Goal: Task Accomplishment & Management: Use online tool/utility

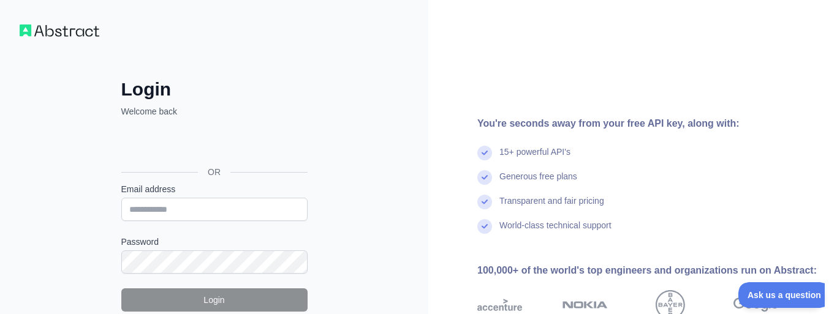
click at [194, 146] on div "Sign in with Google. Opens in new tab" at bounding box center [213, 144] width 184 height 27
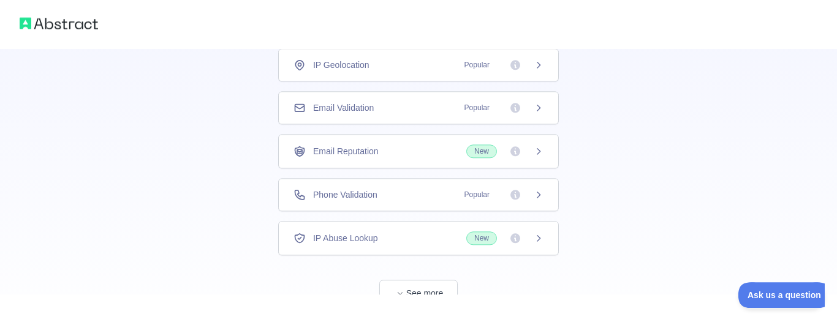
scroll to position [66, 0]
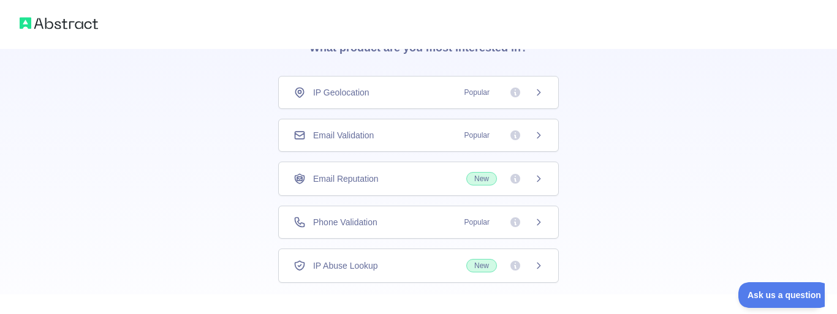
click at [338, 83] on div "IP Geolocation Popular" at bounding box center [418, 92] width 280 height 33
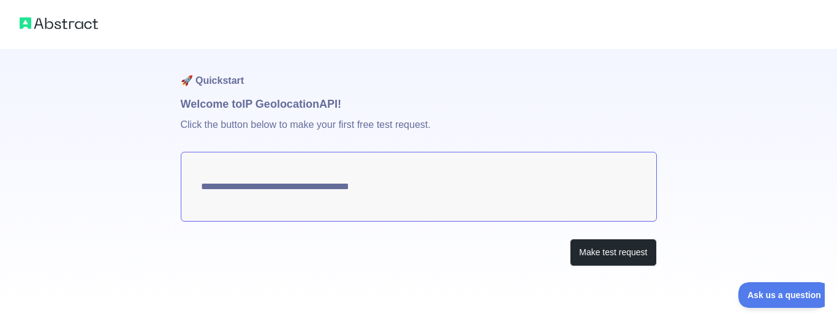
type textarea "**********"
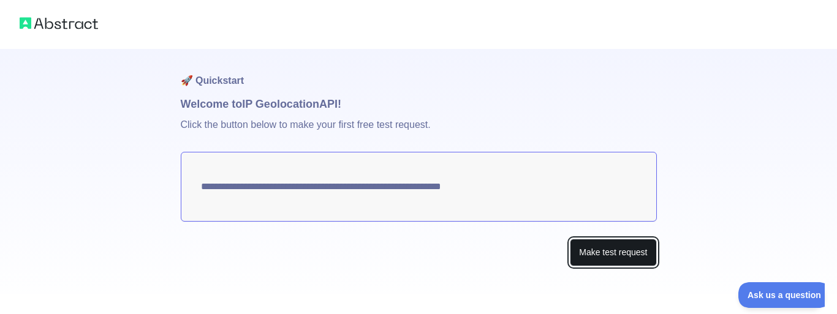
click at [614, 250] on button "Make test request" at bounding box center [613, 253] width 86 height 28
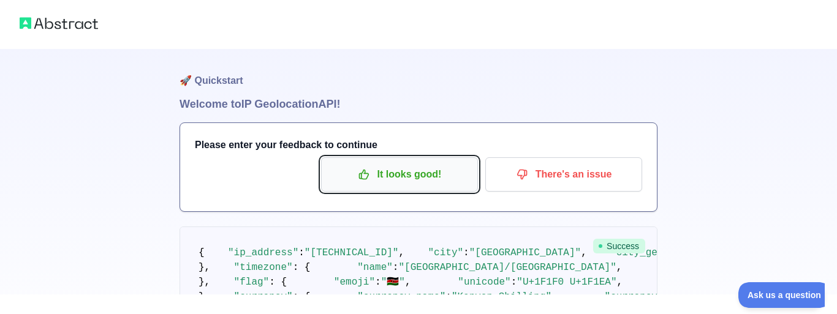
click at [443, 176] on p "It looks good!" at bounding box center [399, 174] width 138 height 21
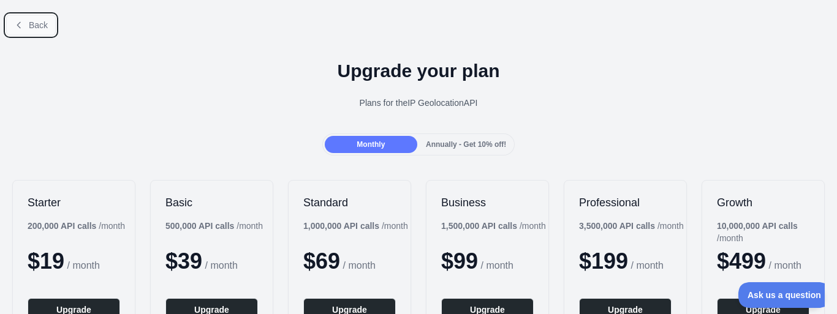
click at [26, 29] on button "Back" at bounding box center [31, 25] width 50 height 21
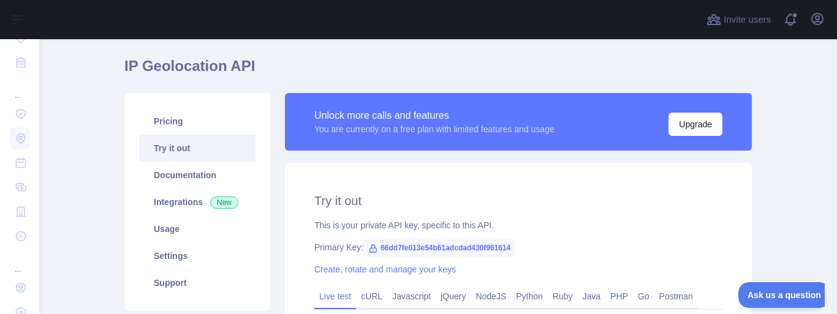
scroll to position [73, 0]
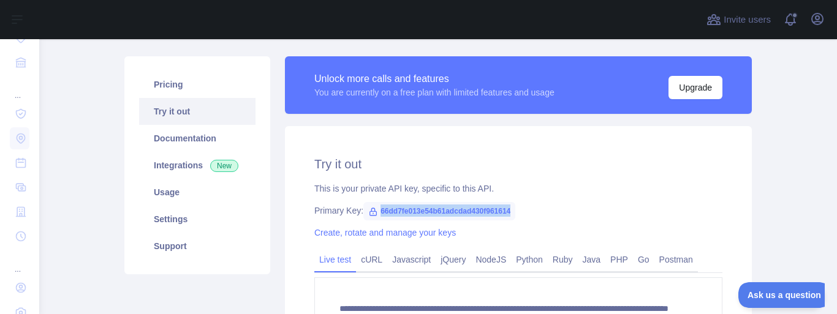
drag, startPoint x: 508, startPoint y: 207, endPoint x: 377, endPoint y: 208, distance: 130.4
click at [377, 208] on span "66dd7fe013e54b61adcdad430f961614" at bounding box center [439, 211] width 152 height 18
copy span "66dd7fe013e54b61adcdad430f961614"
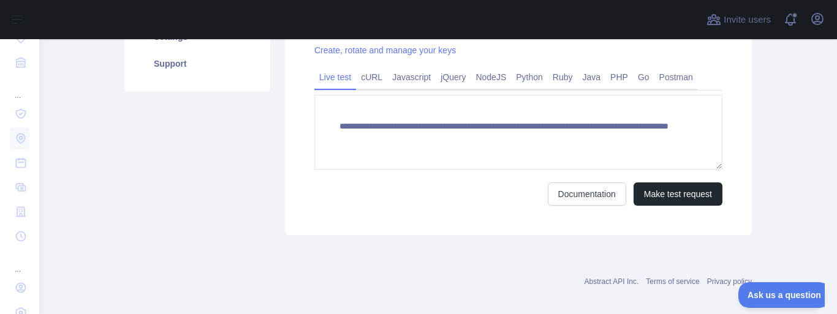
scroll to position [265, 0]
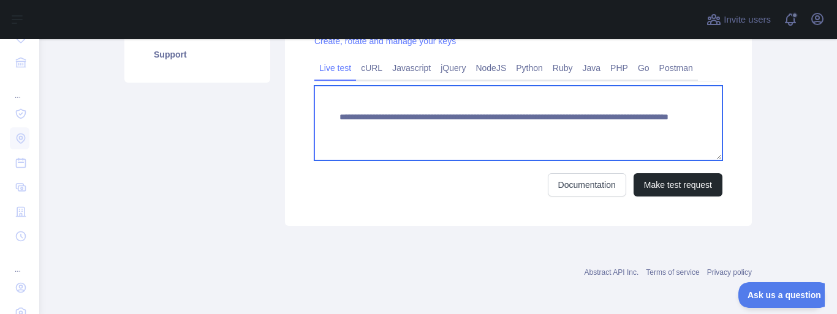
drag, startPoint x: 630, startPoint y: 128, endPoint x: 374, endPoint y: 129, distance: 256.0
click at [374, 129] on textarea "**********" at bounding box center [518, 123] width 408 height 75
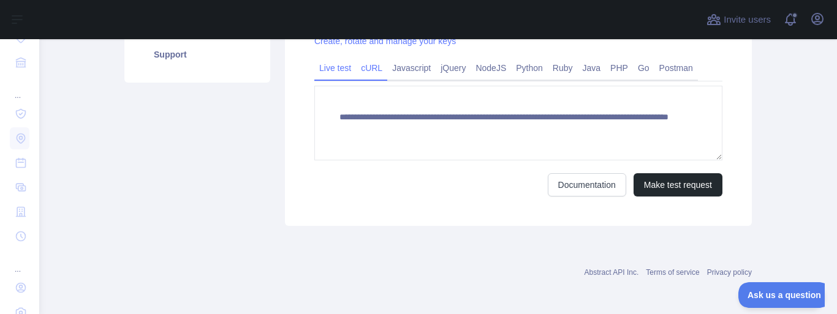
click at [369, 70] on link "cURL" at bounding box center [371, 68] width 31 height 20
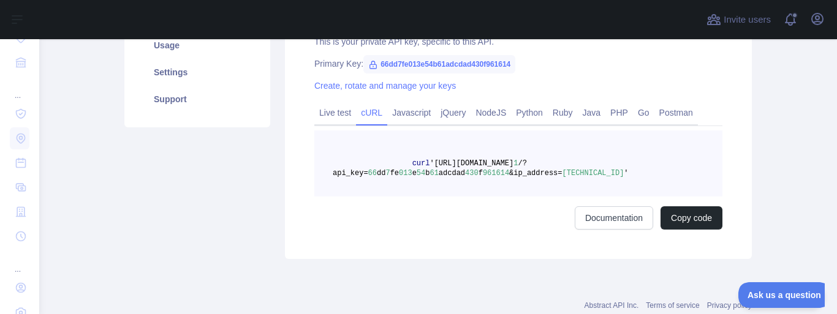
scroll to position [0, 0]
